Goal: Task Accomplishment & Management: Manage account settings

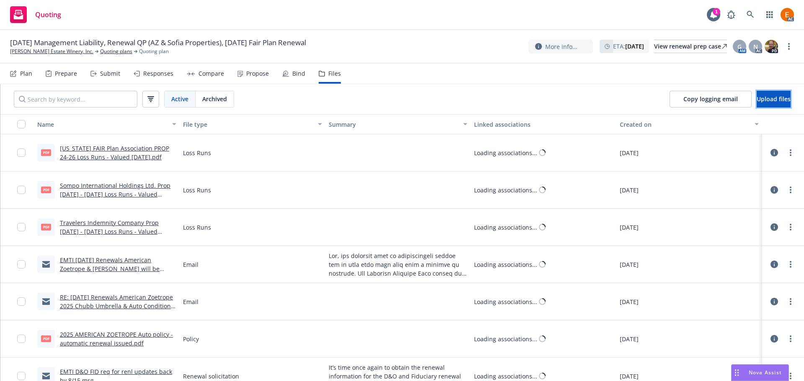
click at [757, 96] on span "Upload files" at bounding box center [774, 99] width 34 height 8
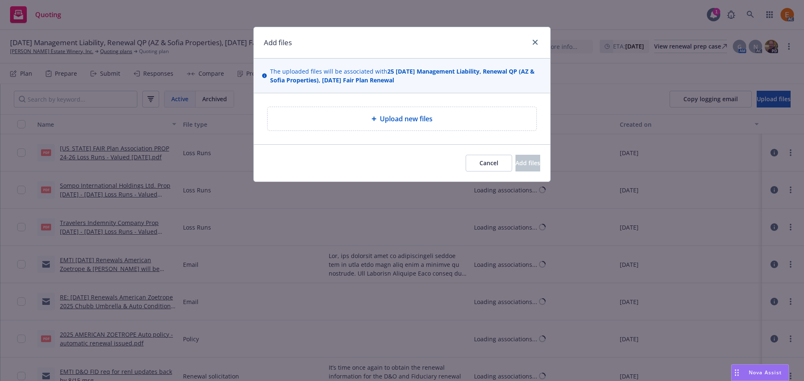
click at [365, 103] on div "Upload new files" at bounding box center [402, 118] width 296 height 51
click at [356, 118] on div "Upload new files" at bounding box center [401, 119] width 255 height 10
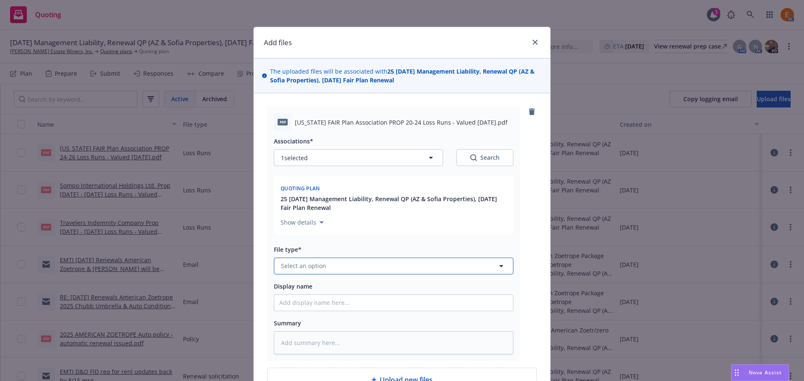
click at [338, 268] on button "Select an option" at bounding box center [394, 266] width 240 height 17
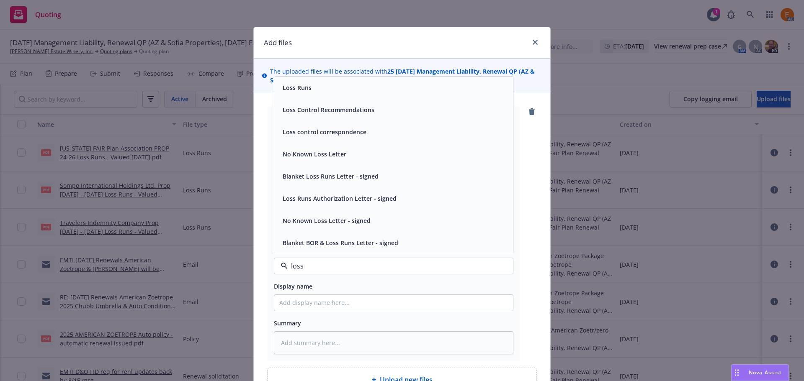
type input "loss r"
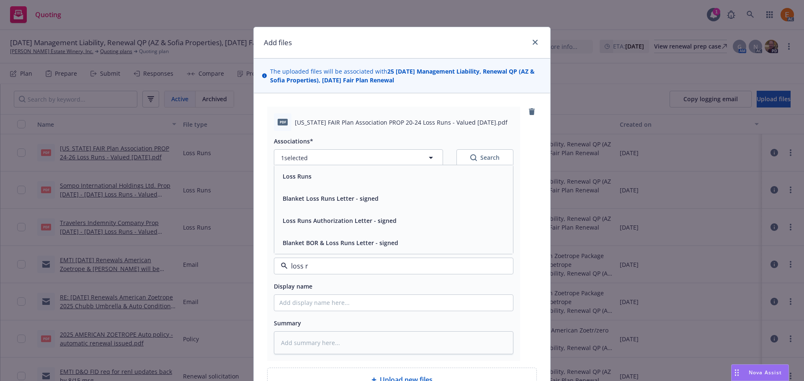
click at [321, 185] on div "Loss Runs" at bounding box center [393, 176] width 239 height 22
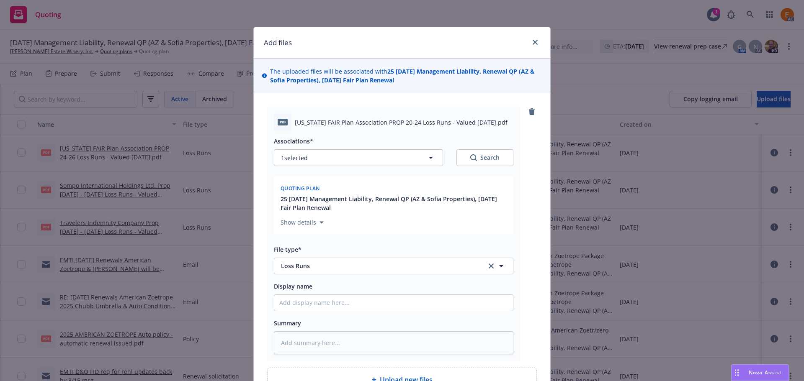
click at [488, 155] on div "Search" at bounding box center [484, 158] width 29 height 8
type textarea "x"
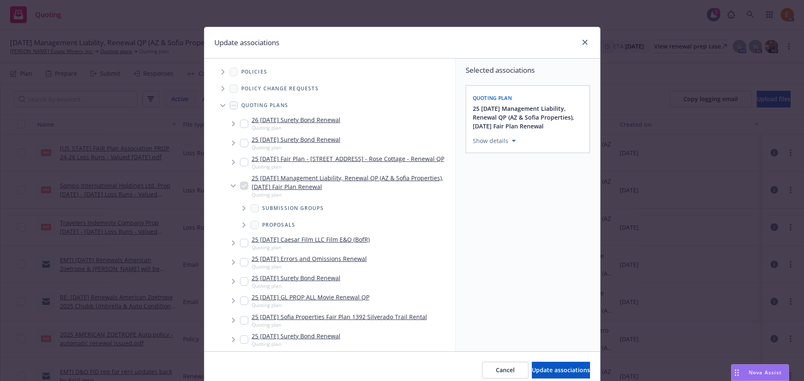
click at [219, 103] on span "Tree Example" at bounding box center [222, 105] width 13 height 13
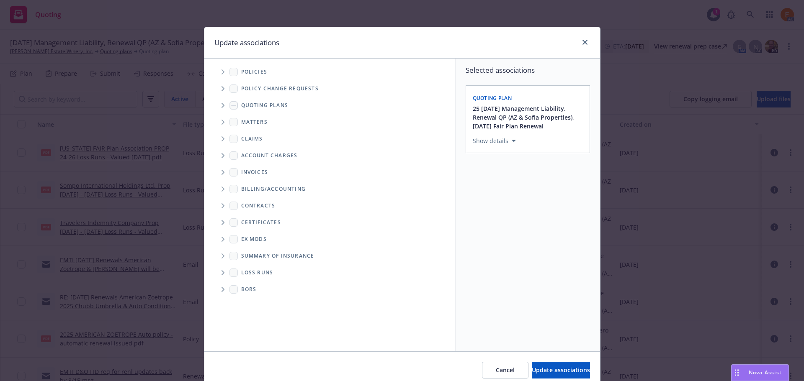
click at [222, 271] on span "Folder Tree Example" at bounding box center [222, 272] width 13 height 13
click at [249, 307] on div "2025" at bounding box center [254, 303] width 27 height 12
checkbox input "true"
click at [532, 367] on span "Update associations" at bounding box center [561, 370] width 58 height 8
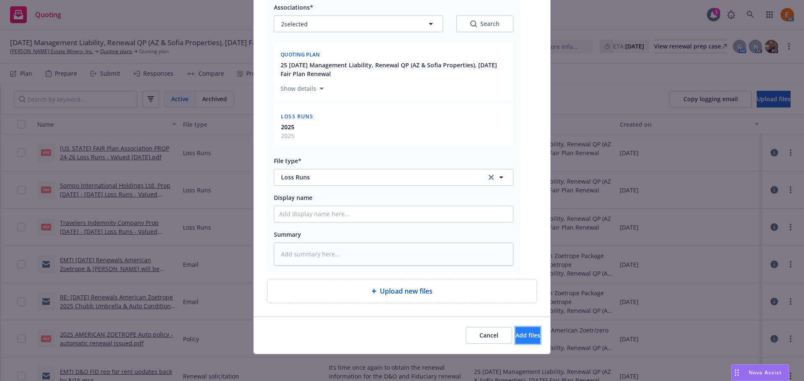
click at [515, 342] on button "Add files" at bounding box center [527, 335] width 25 height 17
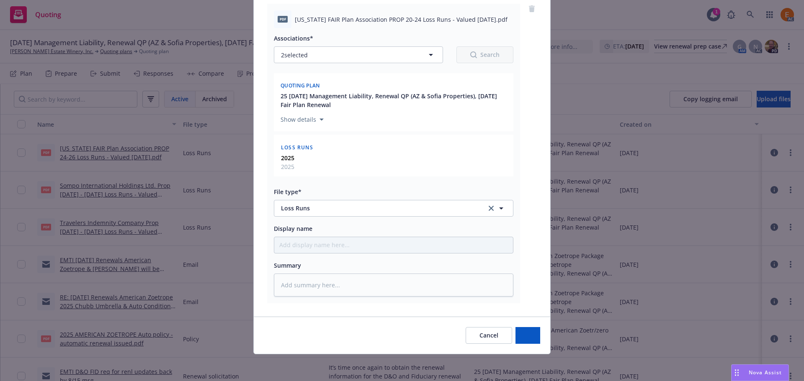
type textarea "x"
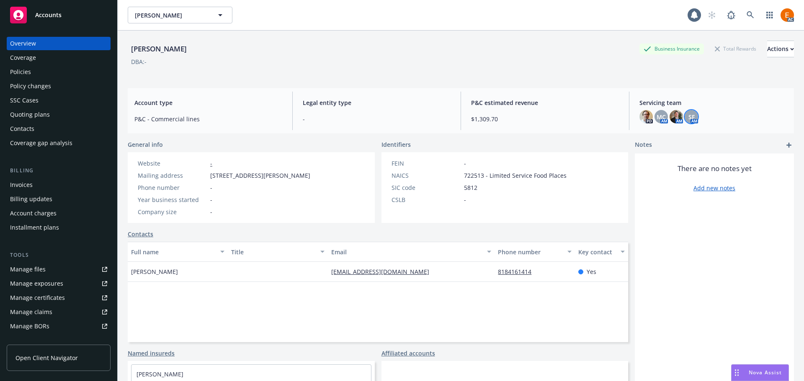
click at [688, 118] on span "SF" at bounding box center [691, 117] width 6 height 9
click at [659, 117] on span "MC" at bounding box center [661, 117] width 9 height 9
click at [673, 115] on img at bounding box center [676, 116] width 13 height 13
click at [62, 63] on div "Coverage" at bounding box center [58, 57] width 97 height 13
click at [64, 75] on div "Policies" at bounding box center [58, 71] width 97 height 13
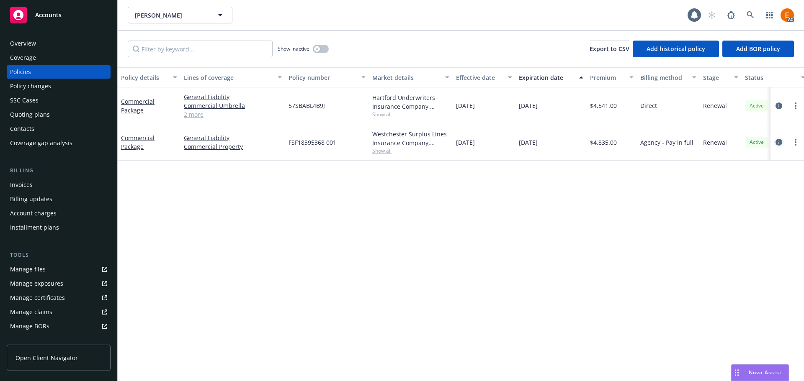
click at [781, 143] on icon "circleInformation" at bounding box center [779, 142] width 7 height 7
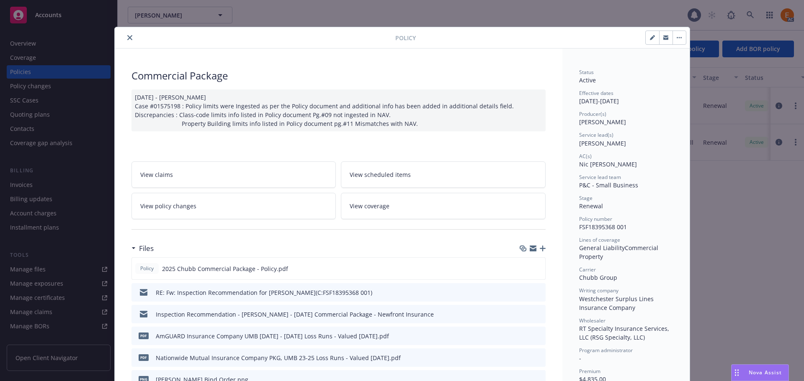
click at [540, 252] on icon "button" at bounding box center [543, 249] width 6 height 6
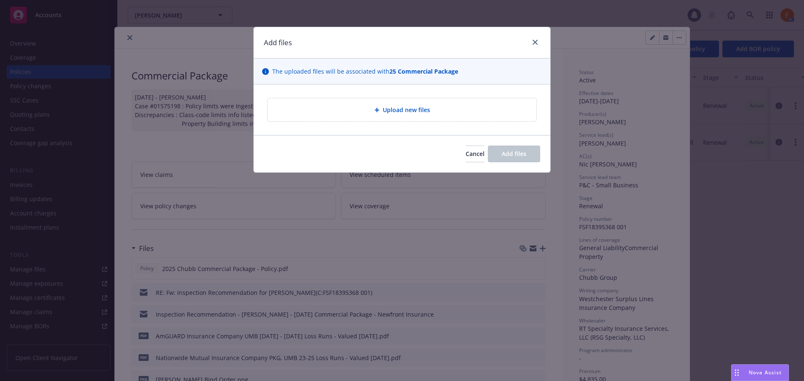
click at [394, 100] on div "Upload new files" at bounding box center [402, 109] width 269 height 23
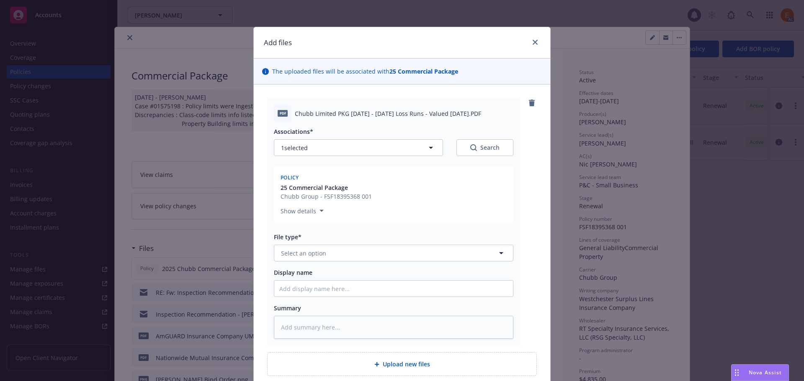
type textarea "x"
click at [381, 255] on button "Select an option" at bounding box center [394, 253] width 240 height 17
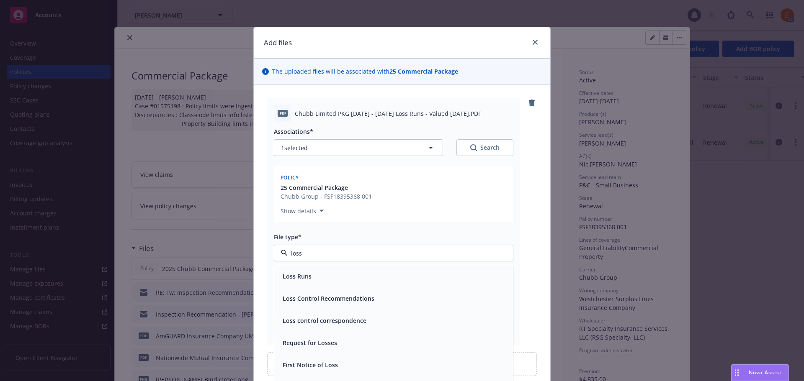
type input "loss r"
drag, startPoint x: 351, startPoint y: 268, endPoint x: 362, endPoint y: 265, distance: 11.7
click at [351, 268] on div "Loss Runs" at bounding box center [393, 276] width 239 height 22
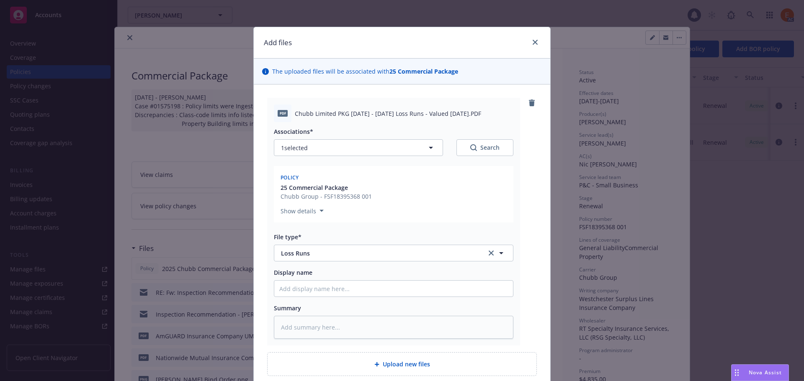
click at [466, 149] on button "Search" at bounding box center [484, 147] width 57 height 17
type textarea "x"
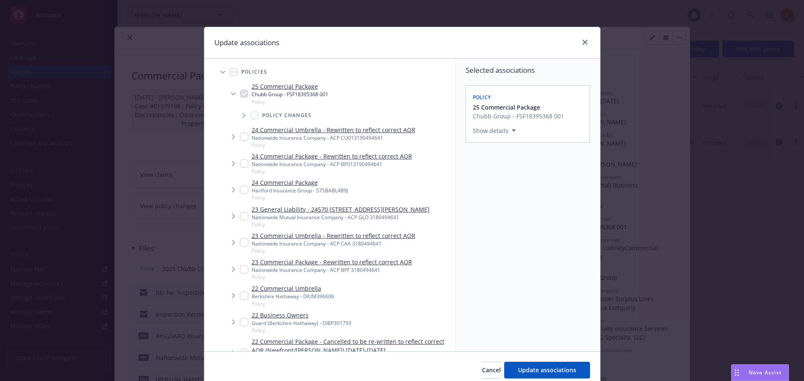
click at [220, 71] on icon "Tree Example" at bounding box center [222, 72] width 5 height 3
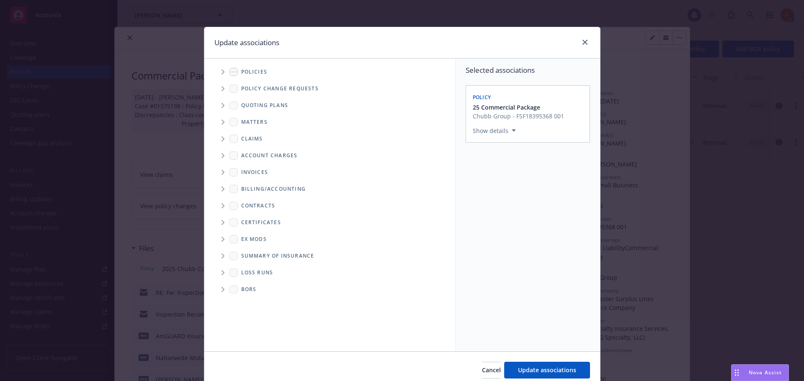
click at [222, 273] on icon "Folder Tree Example" at bounding box center [223, 273] width 3 height 5
click at [255, 303] on link "2025" at bounding box center [261, 303] width 13 height 9
checkbox input "true"
click at [539, 372] on span "Update associations" at bounding box center [547, 370] width 58 height 8
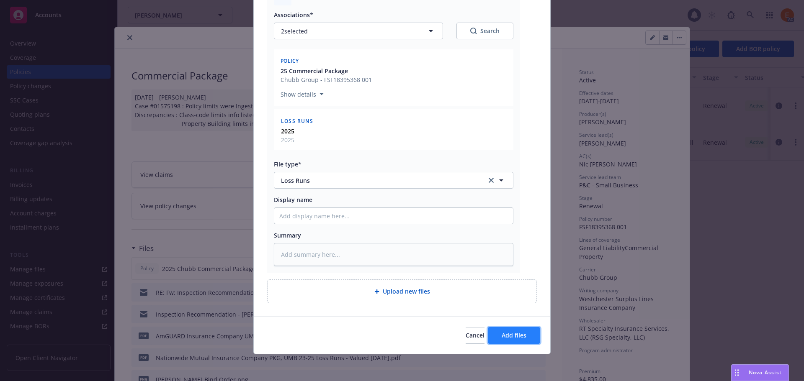
click at [518, 328] on button "Add files" at bounding box center [514, 335] width 52 height 17
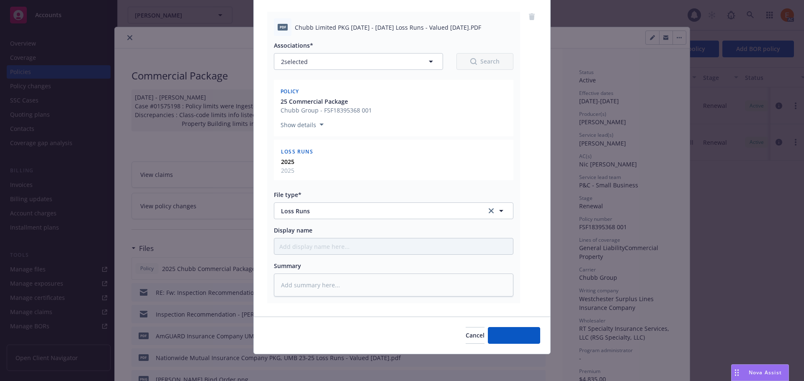
type textarea "x"
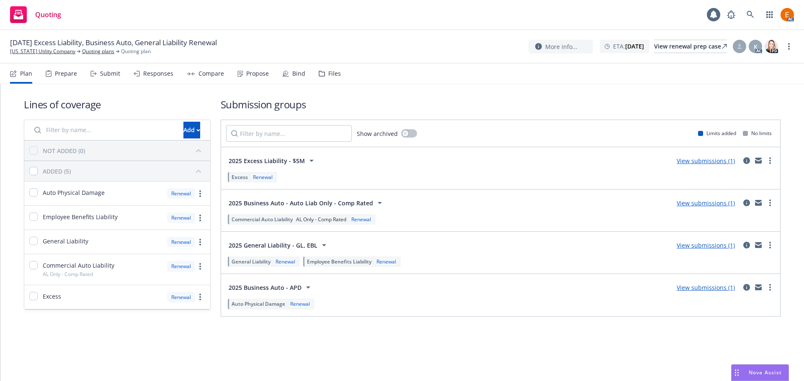
click at [326, 69] on div "Files" at bounding box center [330, 74] width 22 height 20
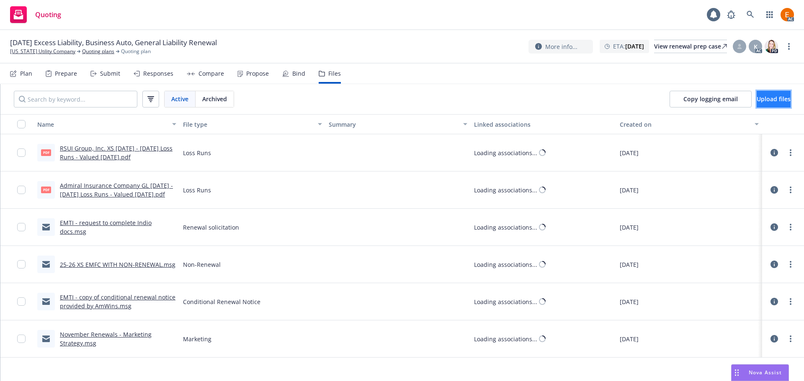
click at [772, 94] on button "Upload files" at bounding box center [774, 99] width 34 height 17
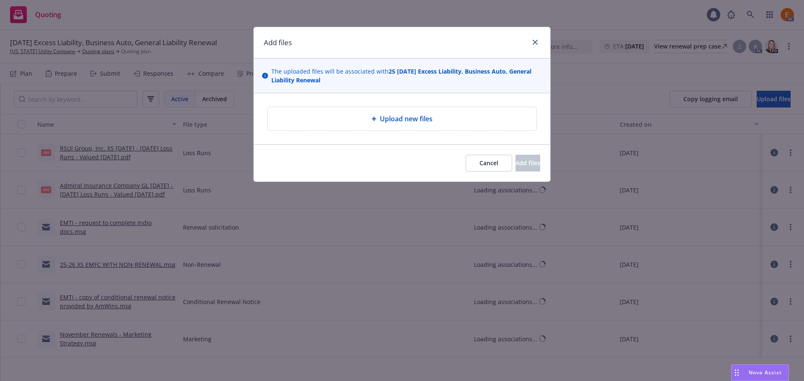
click at [340, 116] on div "Upload new files" at bounding box center [401, 119] width 255 height 10
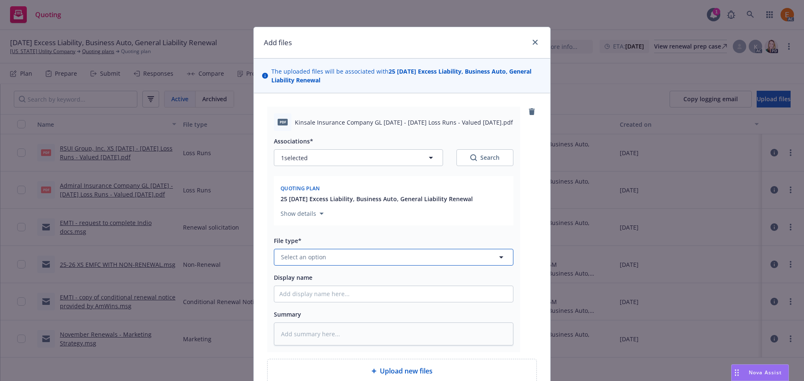
click at [373, 261] on button "Select an option" at bounding box center [394, 257] width 240 height 17
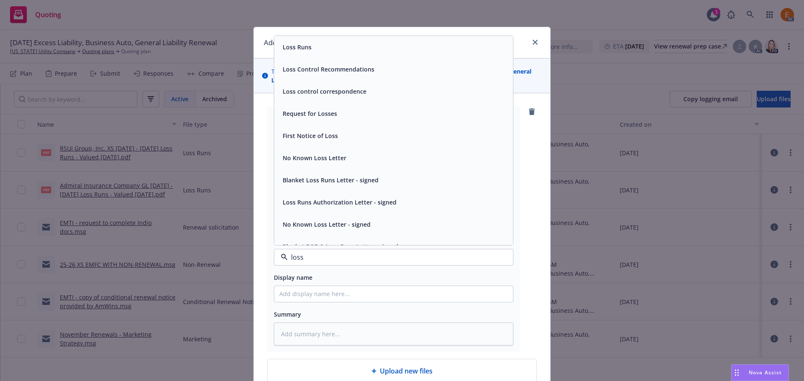
type input "loss r"
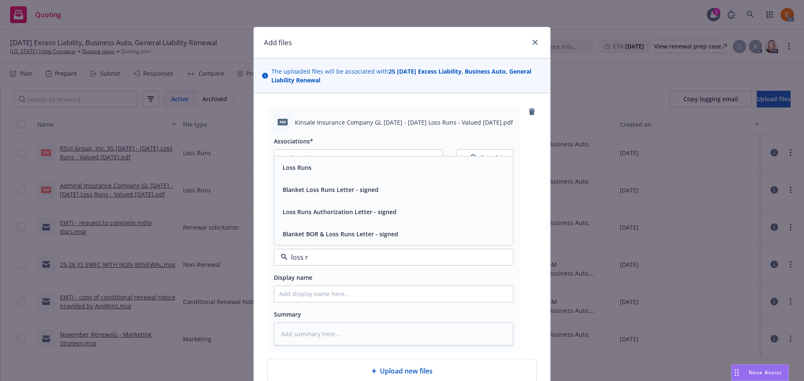
click at [296, 171] on span "Loss Runs" at bounding box center [297, 167] width 29 height 9
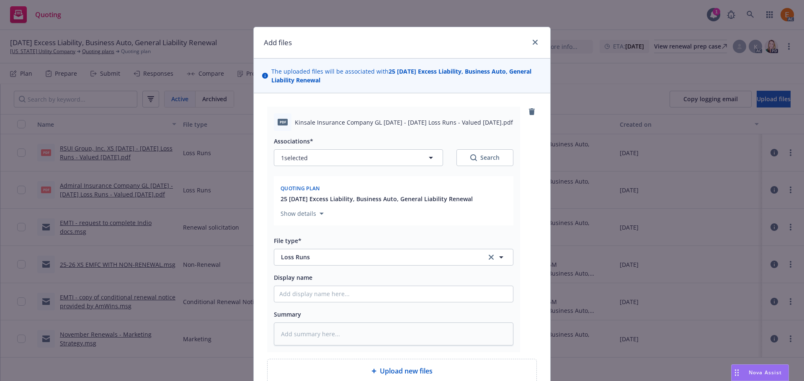
click at [465, 157] on button "Search" at bounding box center [484, 157] width 57 height 17
type textarea "x"
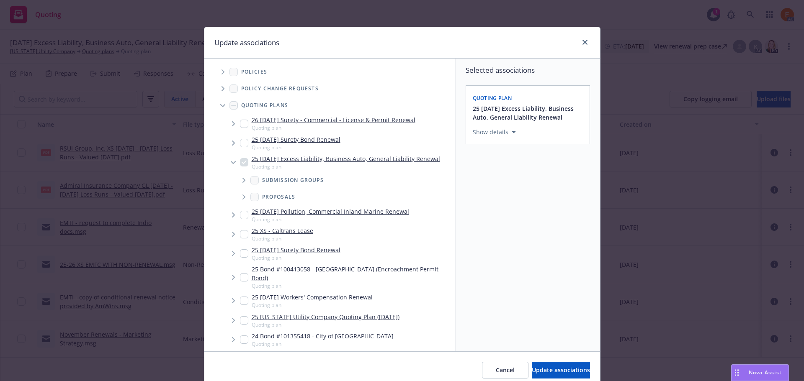
click at [218, 103] on span "Tree Example" at bounding box center [222, 105] width 13 height 13
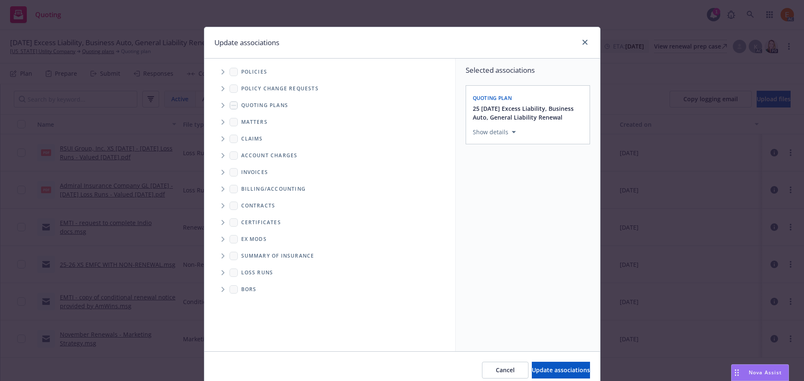
click at [222, 273] on icon "Folder Tree Example" at bounding box center [223, 273] width 3 height 5
click at [246, 300] on div "2025" at bounding box center [254, 303] width 27 height 12
checkbox input "true"
click at [553, 369] on span "Update associations" at bounding box center [561, 370] width 58 height 8
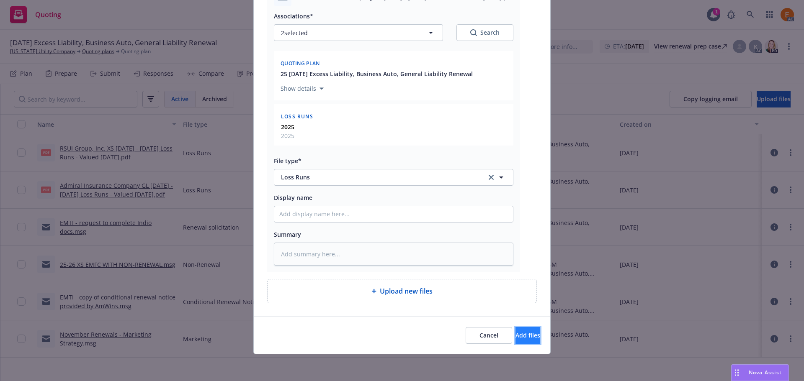
click at [521, 328] on button "Add files" at bounding box center [527, 335] width 25 height 17
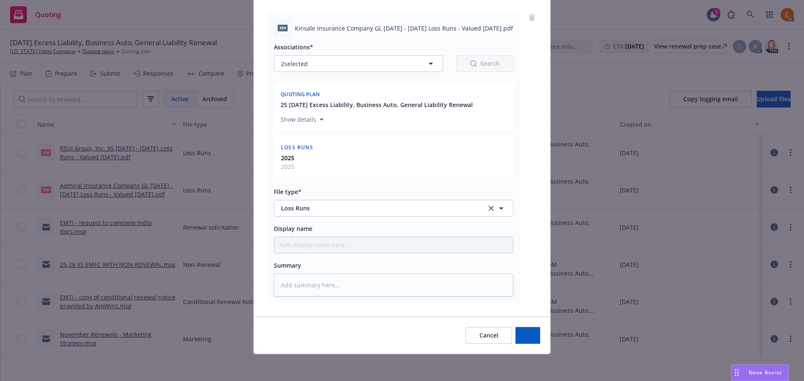
type textarea "x"
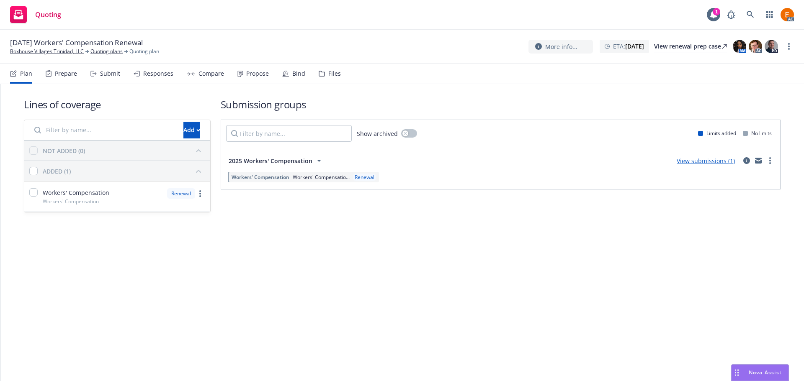
click at [328, 74] on div "Files" at bounding box center [334, 73] width 13 height 7
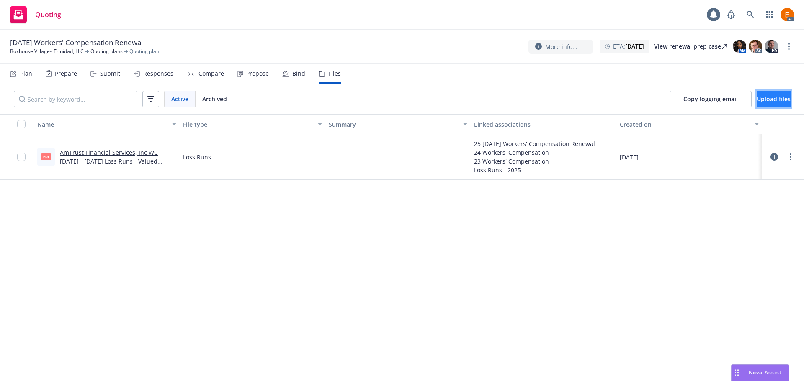
click at [757, 99] on span "Upload files" at bounding box center [774, 99] width 34 height 8
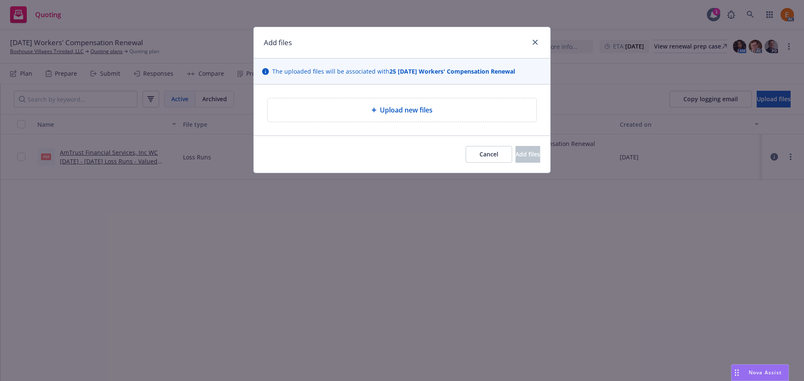
click at [341, 104] on div "Upload new files" at bounding box center [402, 109] width 269 height 23
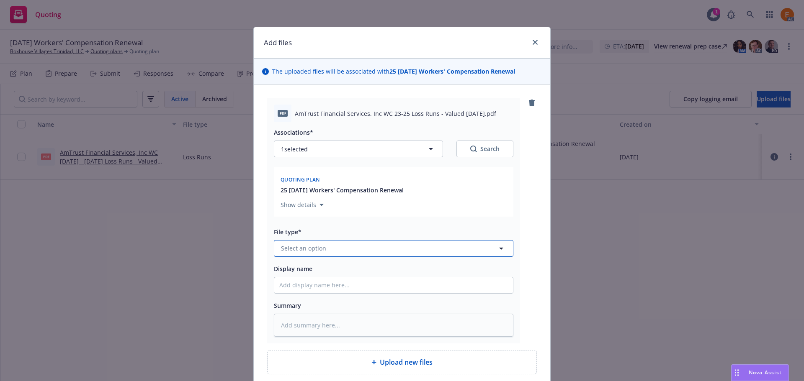
click at [359, 253] on button "Select an option" at bounding box center [394, 248] width 240 height 17
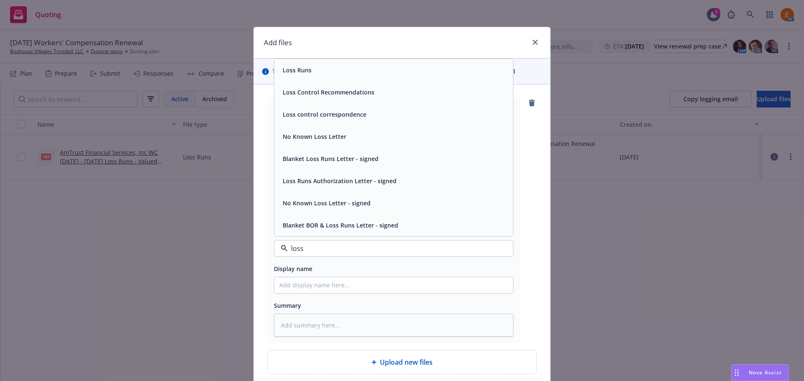
type input "loss r"
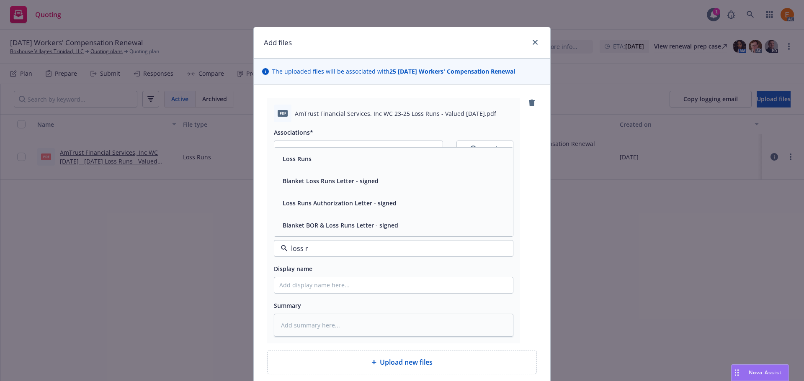
click at [323, 162] on div "Loss Runs" at bounding box center [393, 159] width 229 height 12
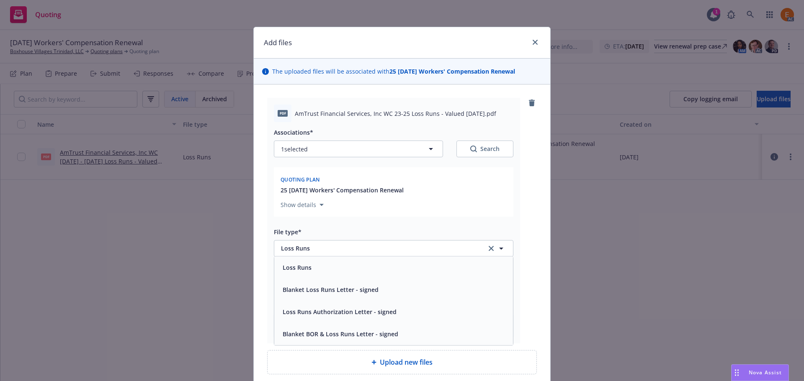
click at [464, 146] on button "Search" at bounding box center [484, 149] width 57 height 17
type textarea "x"
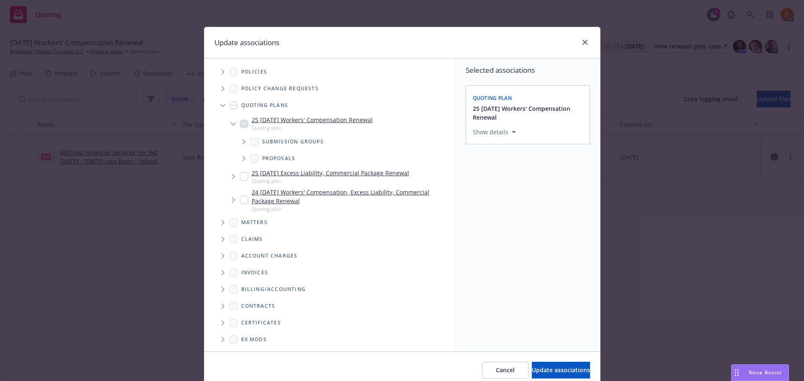
click at [220, 107] on icon "Tree Example" at bounding box center [222, 105] width 5 height 3
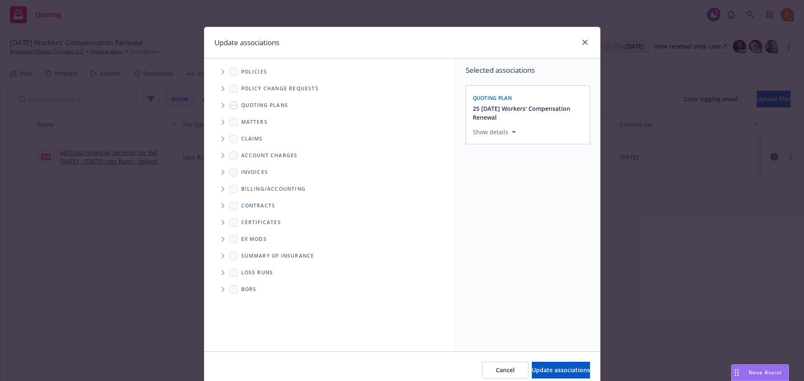
click at [218, 270] on span "Folder Tree Example" at bounding box center [222, 272] width 13 height 13
click at [244, 295] on div "New Loss Runs folder" at bounding box center [342, 287] width 217 height 15
click at [247, 304] on div "2025" at bounding box center [254, 303] width 27 height 12
checkbox input "true"
drag, startPoint x: 547, startPoint y: 368, endPoint x: 511, endPoint y: 317, distance: 62.5
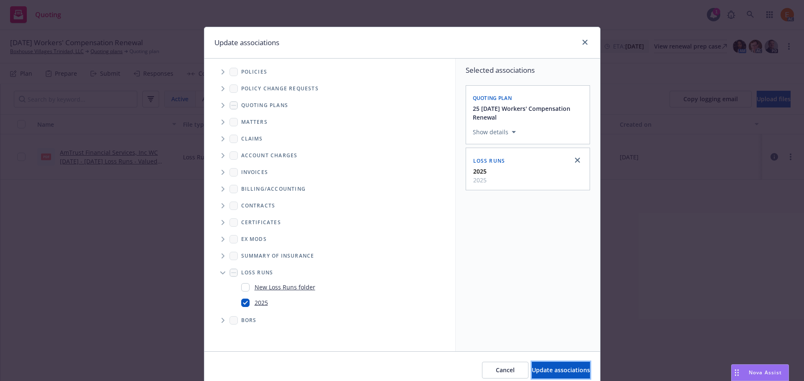
click at [548, 368] on span "Update associations" at bounding box center [561, 370] width 58 height 8
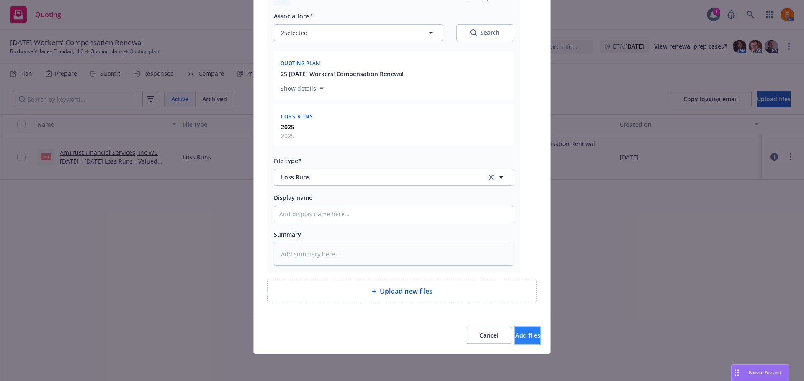
click at [518, 336] on span "Add files" at bounding box center [527, 336] width 25 height 8
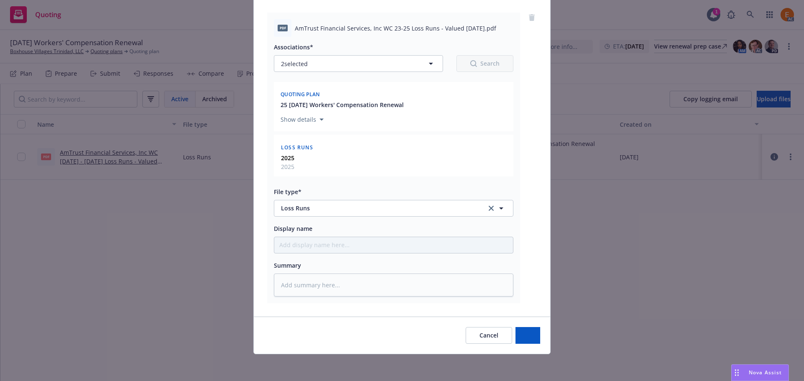
type textarea "x"
